Goal: Information Seeking & Learning: Learn about a topic

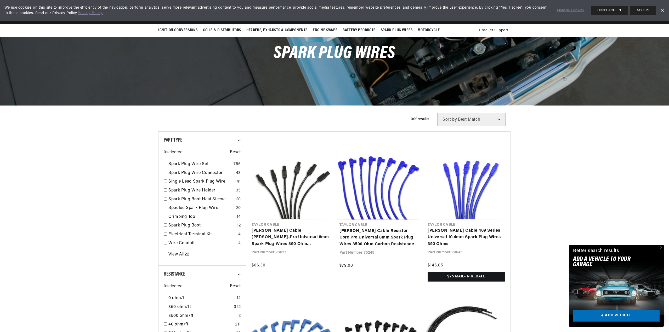
scroll to position [26, 0]
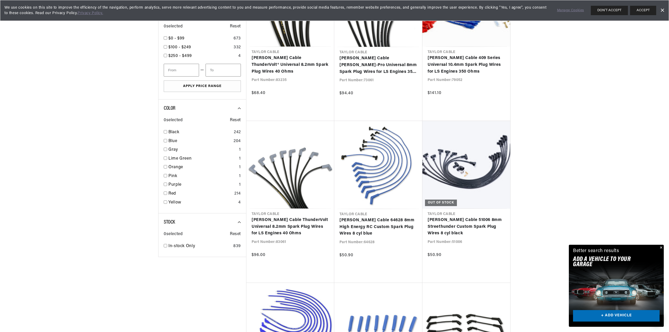
scroll to position [0, 653]
click at [165, 130] on input "checkbox" at bounding box center [165, 131] width 3 height 3
checkbox input "false"
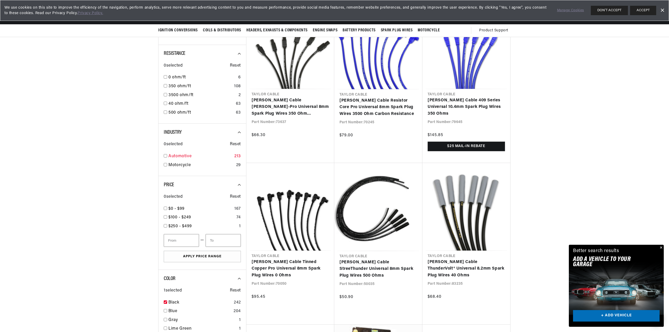
click at [165, 156] on input "checkbox" at bounding box center [165, 155] width 3 height 3
checkbox input "true"
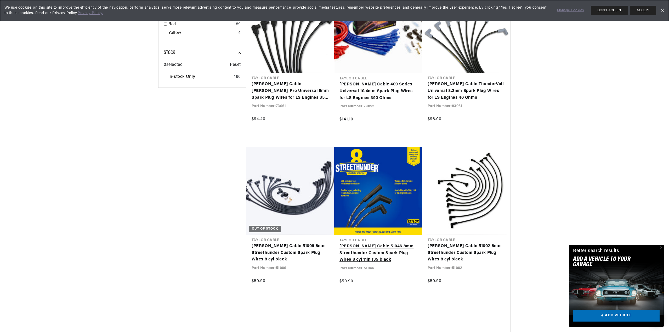
scroll to position [0, 326]
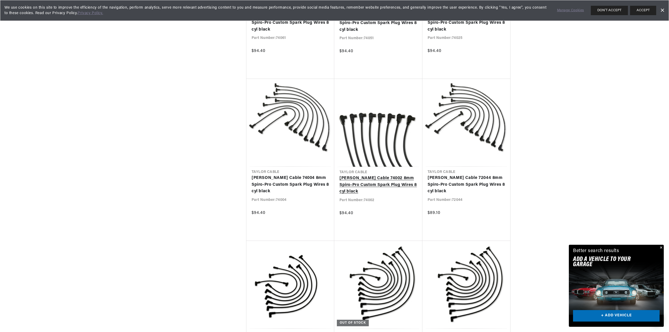
scroll to position [0, 577]
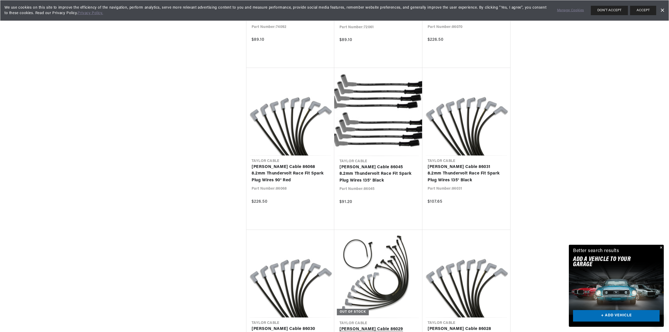
scroll to position [2405, 0]
